Goal: Task Accomplishment & Management: Manage account settings

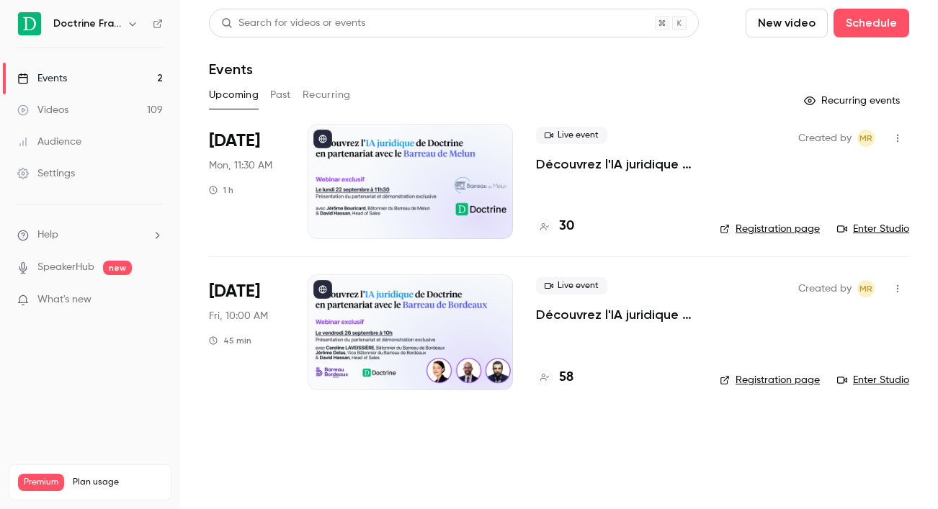
click at [481, 184] on div at bounding box center [410, 181] width 205 height 115
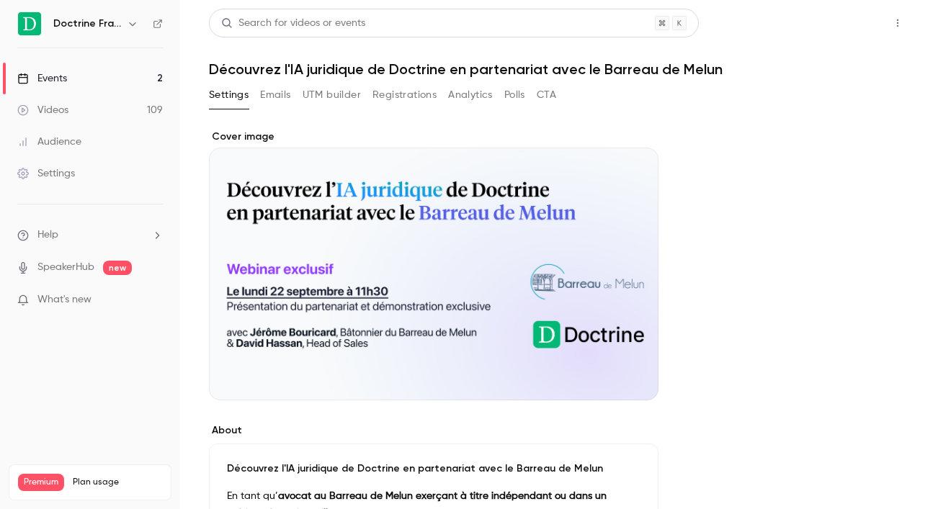
click at [849, 32] on button "Share" at bounding box center [846, 23] width 57 height 29
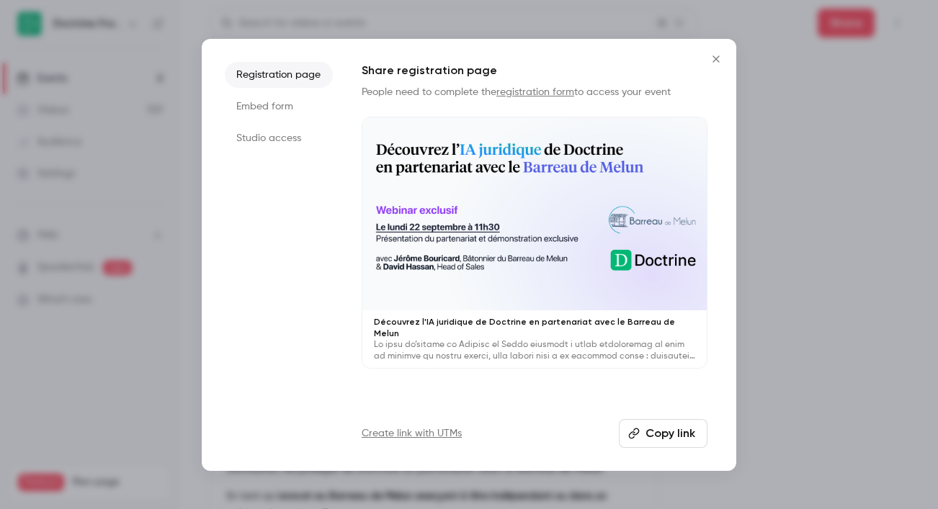
click at [292, 136] on li "Studio access" at bounding box center [279, 138] width 108 height 26
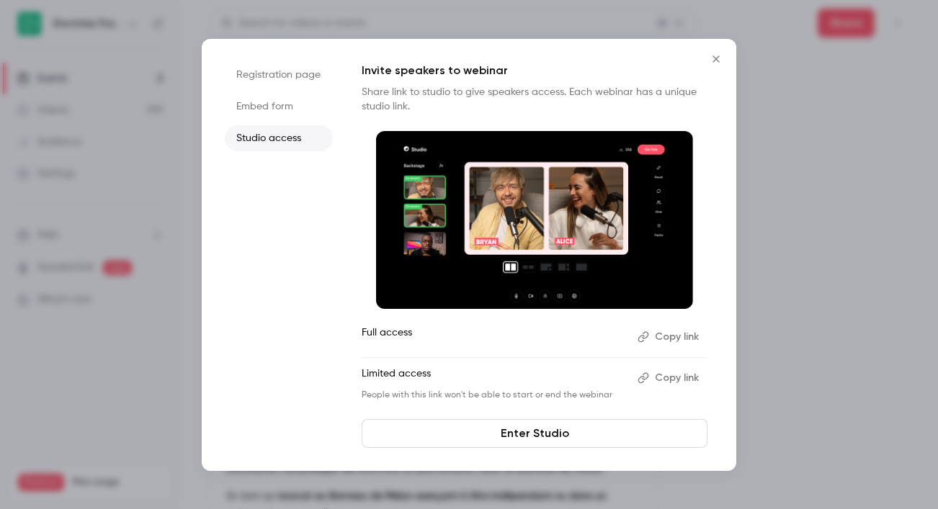
click at [692, 336] on button "Copy link" at bounding box center [670, 337] width 76 height 23
click at [715, 57] on icon "Close" at bounding box center [716, 58] width 6 height 6
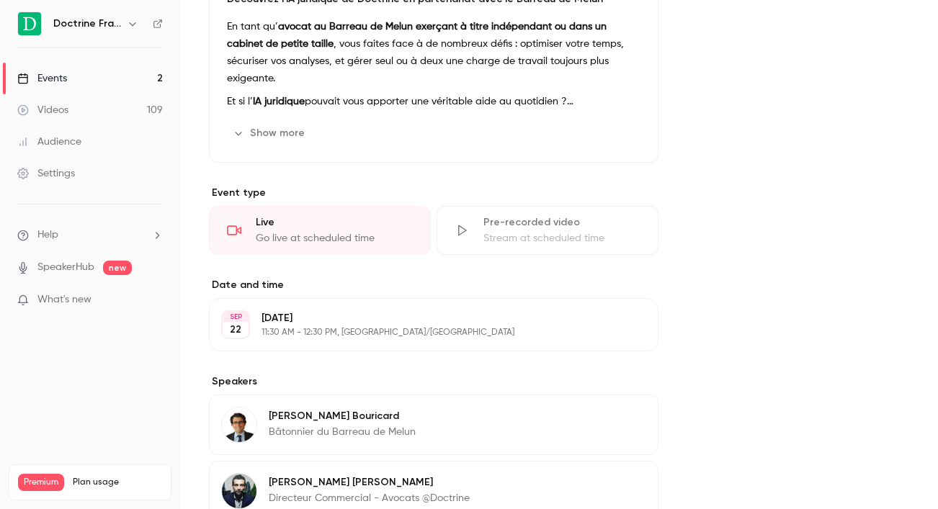
scroll to position [642, 0]
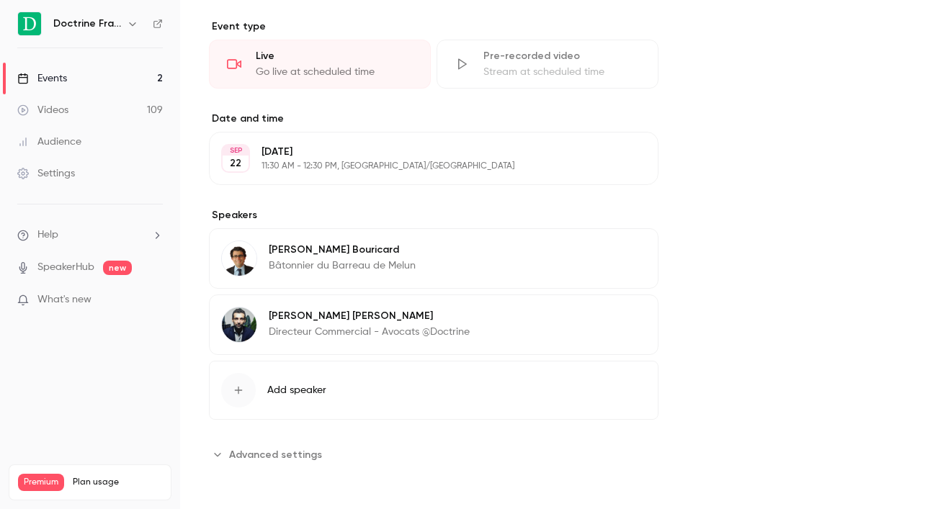
click at [512, 381] on button "Add speaker" at bounding box center [434, 390] width 450 height 59
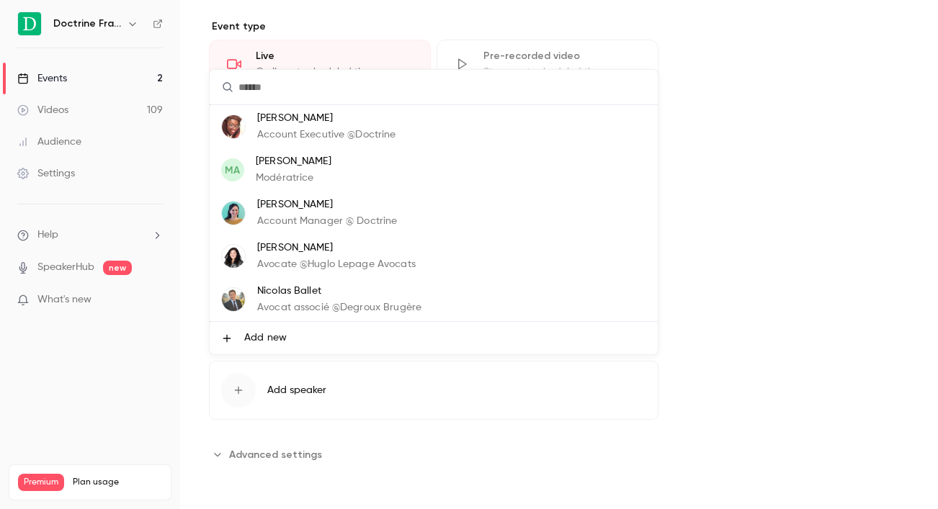
click at [471, 137] on li "[PERSON_NAME] Account Executive @Doctrine" at bounding box center [434, 126] width 448 height 43
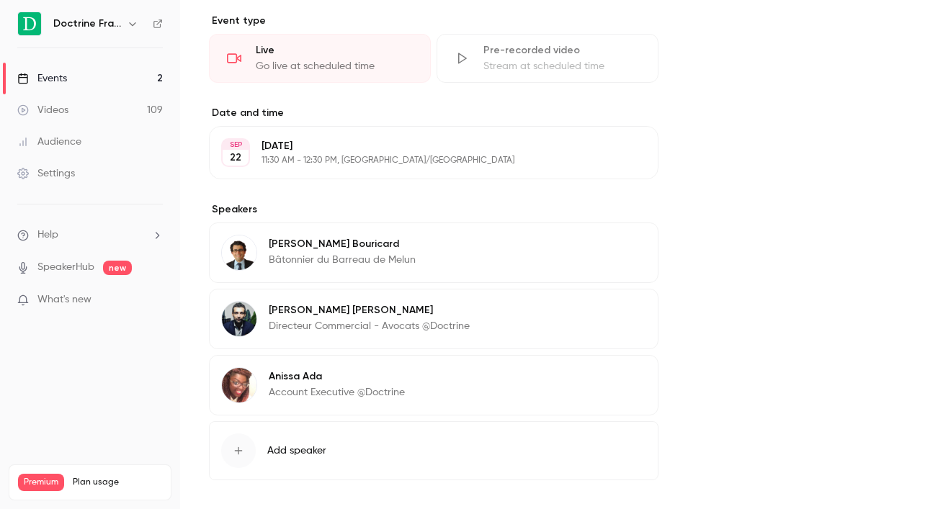
click at [614, 315] on button "Edit" at bounding box center [620, 312] width 53 height 23
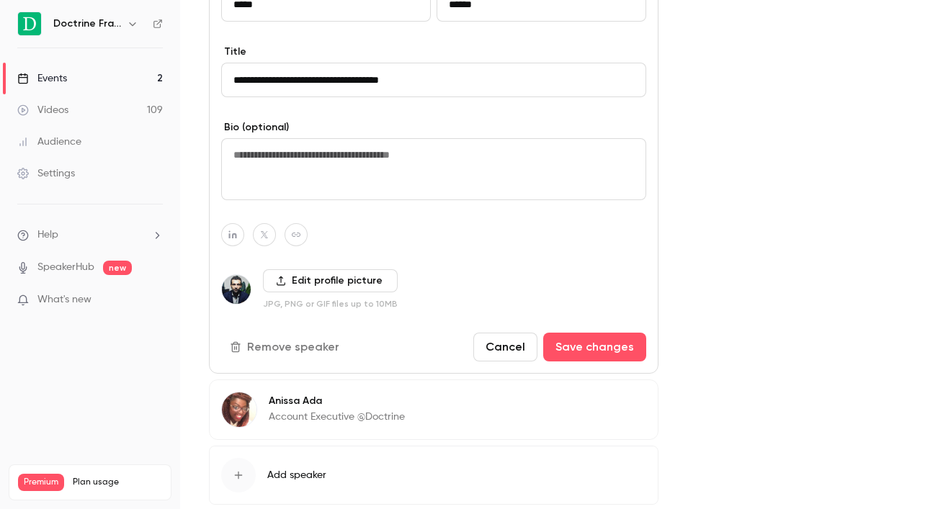
scroll to position [1065, 0]
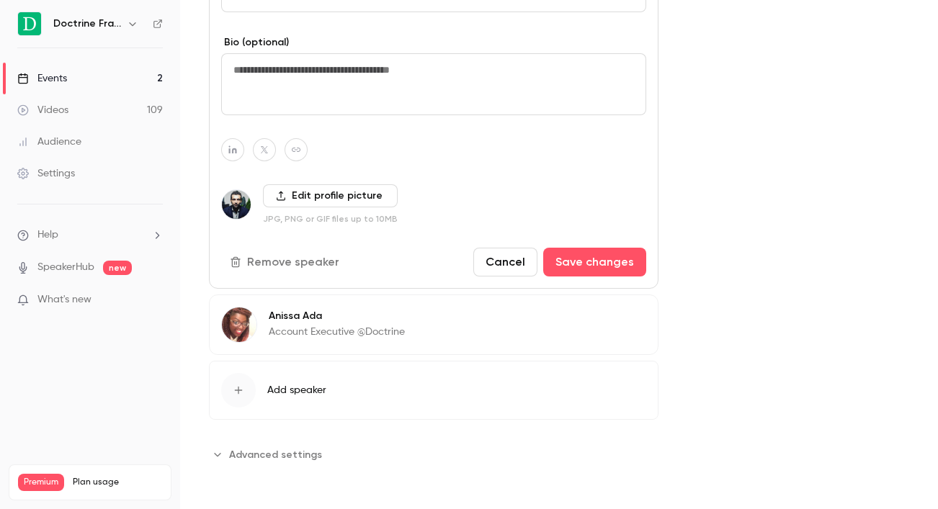
click at [509, 261] on button "Cancel" at bounding box center [505, 262] width 64 height 29
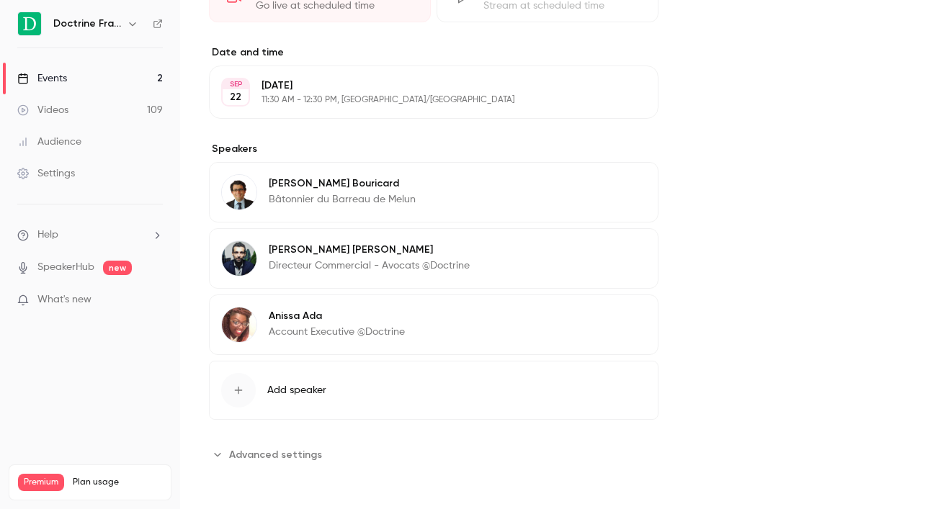
click at [591, 254] on div "[PERSON_NAME] Directeur Commercial - Avocats @Doctrine Edit" at bounding box center [434, 258] width 450 height 61
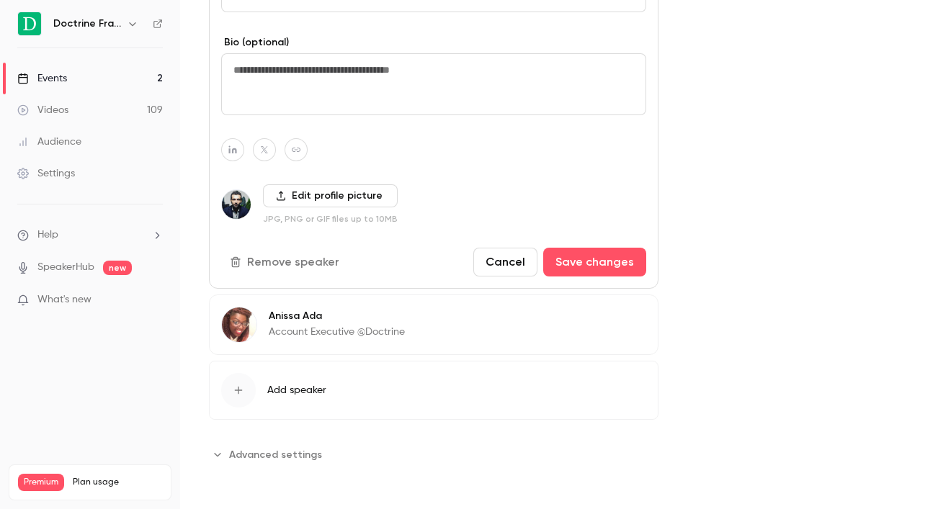
click at [286, 261] on button "Remove speaker" at bounding box center [286, 262] width 130 height 29
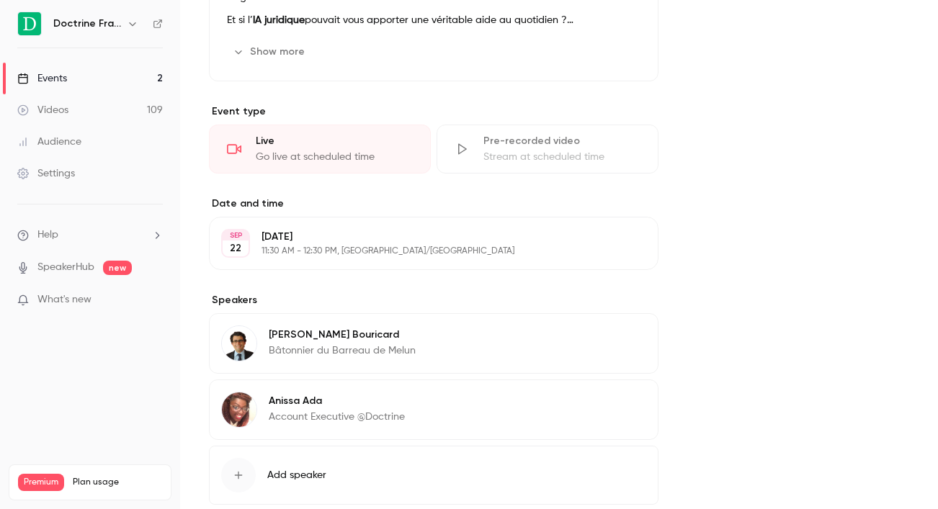
scroll to position [642, 0]
